Goal: Find specific page/section: Find specific page/section

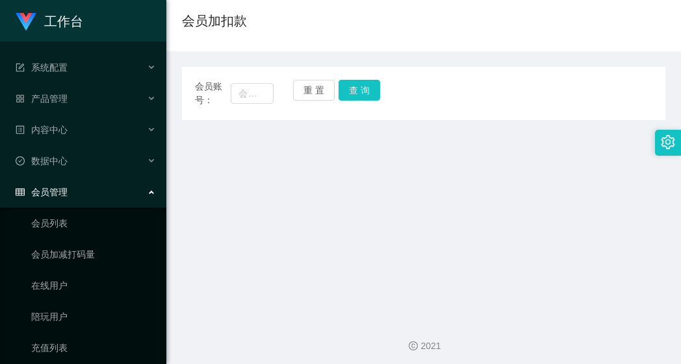
scroll to position [103, 0]
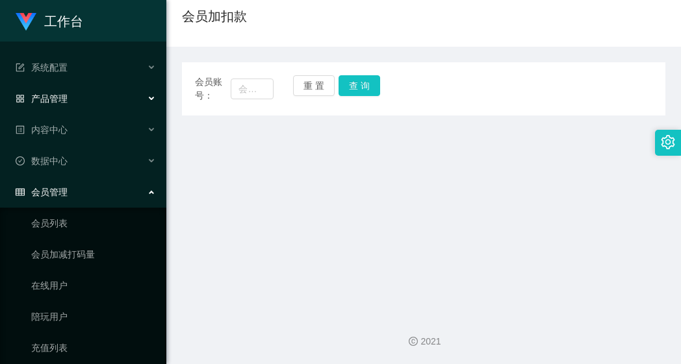
click at [59, 99] on span "产品管理" at bounding box center [42, 99] width 52 height 10
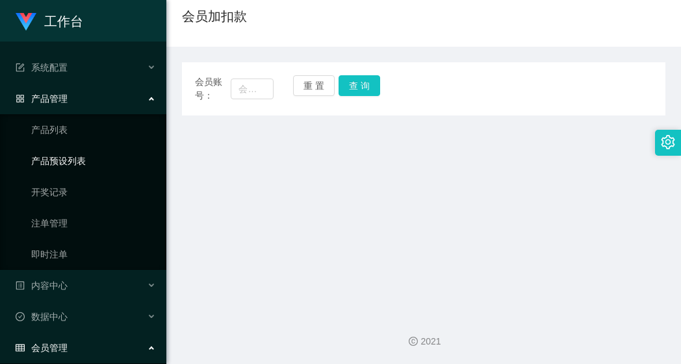
click at [97, 165] on link "产品预设列表" at bounding box center [93, 161] width 125 height 26
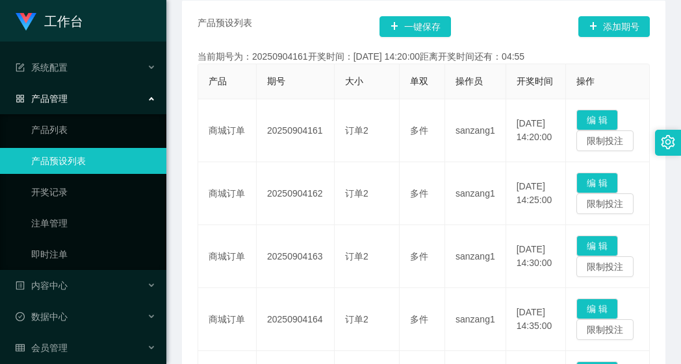
scroll to position [277, 0]
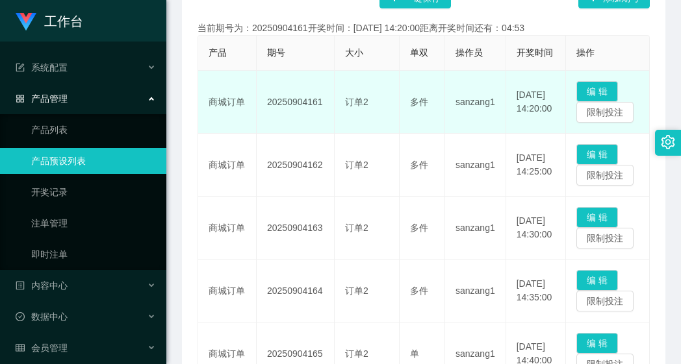
drag, startPoint x: 322, startPoint y: 119, endPoint x: 260, endPoint y: 118, distance: 61.7
click at [260, 118] on td "20250904161" at bounding box center [296, 102] width 78 height 63
click at [365, 92] on td "订单2" at bounding box center [366, 102] width 65 height 63
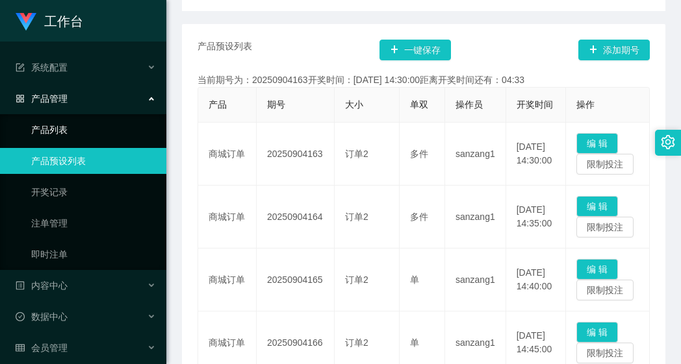
scroll to position [0, 0]
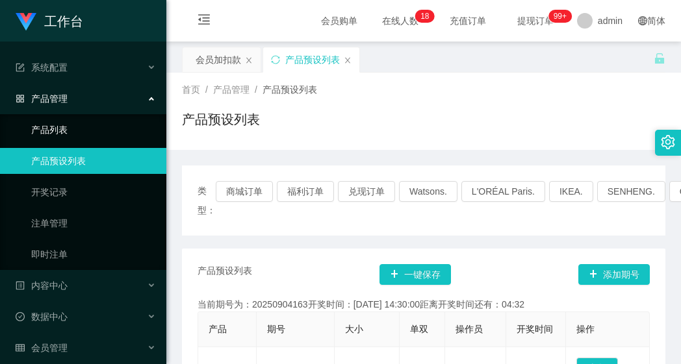
click at [105, 136] on link "产品列表" at bounding box center [93, 130] width 125 height 26
click at [108, 100] on div "产品管理" at bounding box center [83, 99] width 166 height 26
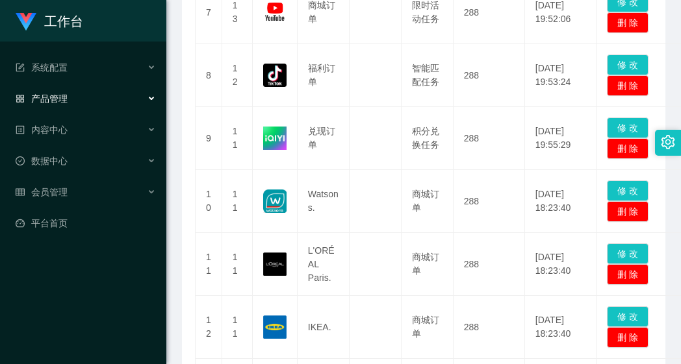
scroll to position [511, 0]
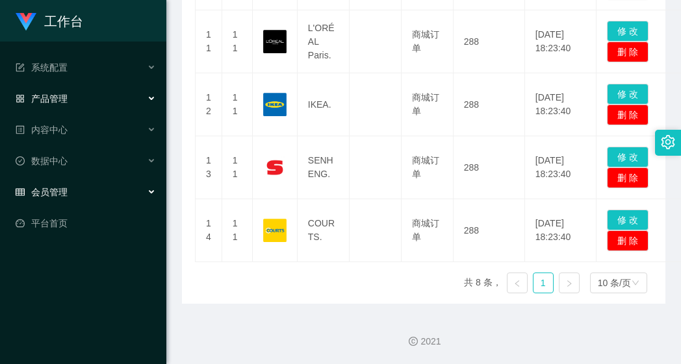
click at [114, 194] on div "会员管理" at bounding box center [83, 192] width 166 height 26
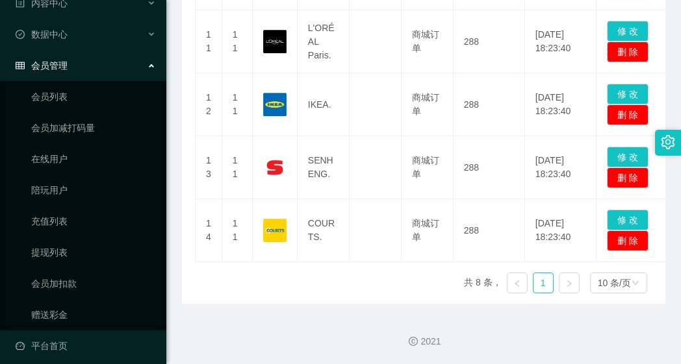
scroll to position [134, 0]
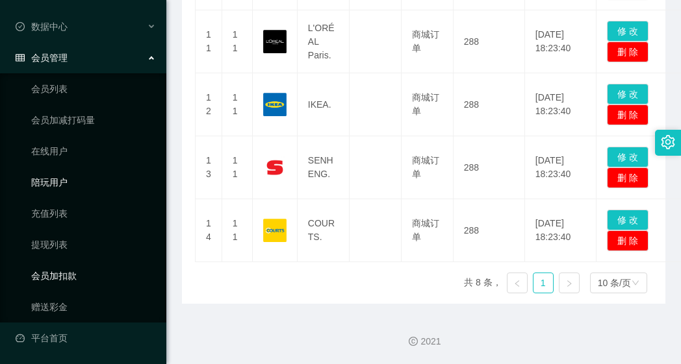
click at [81, 264] on link "会员加扣款" at bounding box center [93, 276] width 125 height 26
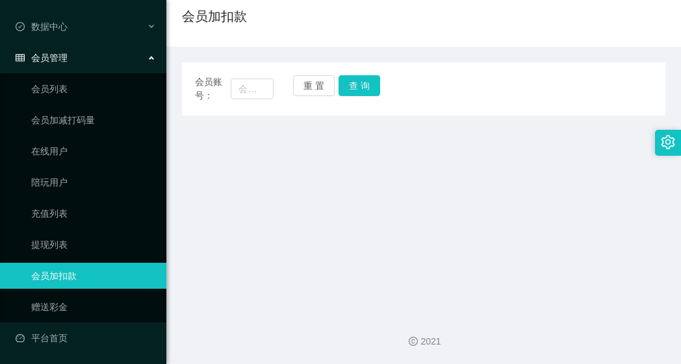
scroll to position [103, 0]
